Goal: Information Seeking & Learning: Learn about a topic

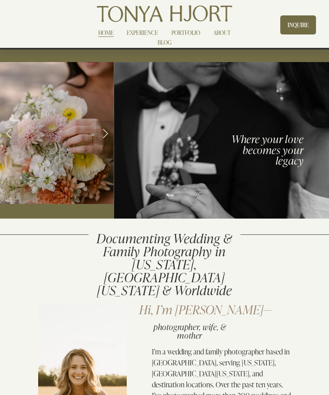
click at [0, 0] on div at bounding box center [0, 0] width 0 height 0
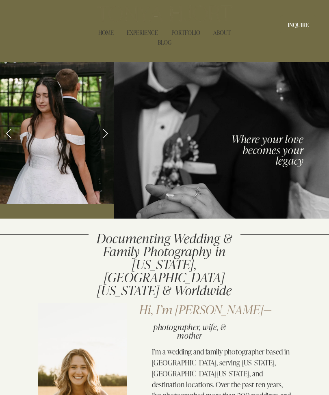
click at [127, 158] on link "EXPERIENCE" at bounding box center [164, 151] width 106 height 20
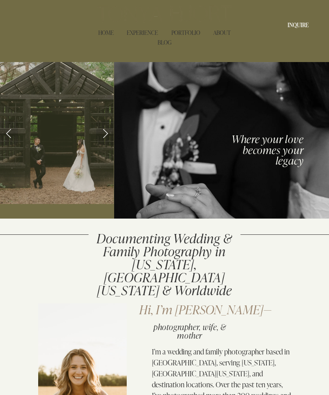
click at [142, 254] on link "ABOUT" at bounding box center [164, 254] width 60 height 20
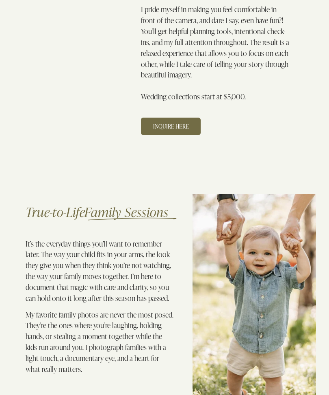
scroll to position [759, 0]
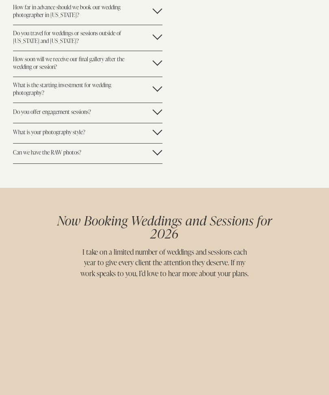
scroll to position [1879, 0]
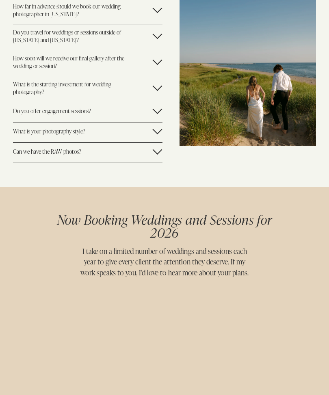
click at [156, 145] on div at bounding box center [158, 150] width 10 height 10
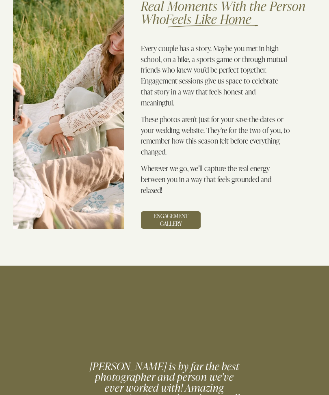
scroll to position [1257, 0]
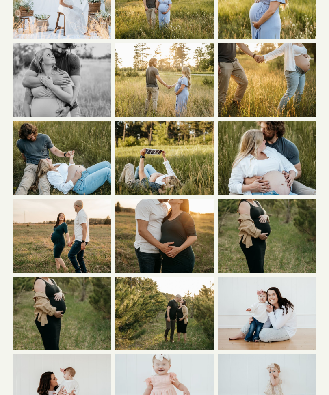
scroll to position [394, 0]
click at [152, 86] on img at bounding box center [164, 80] width 111 height 74
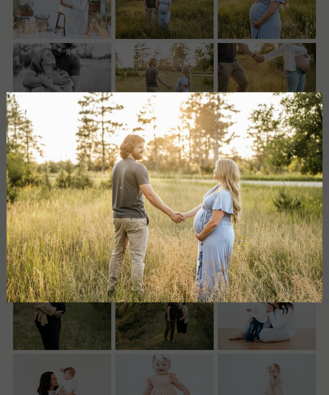
scroll to position [395, 0]
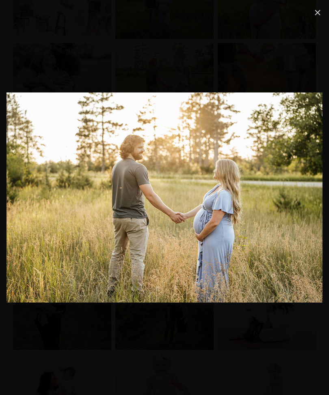
click at [318, 17] on link "Close" at bounding box center [318, 13] width 10 height 10
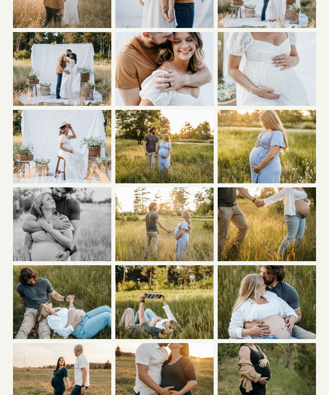
scroll to position [235, 0]
